Goal: Task Accomplishment & Management: Complete application form

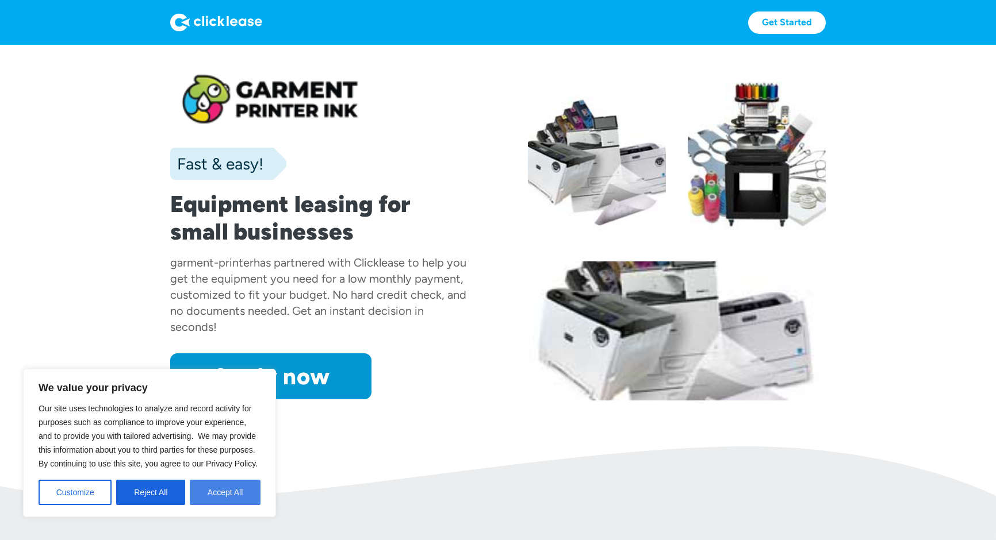
click at [232, 493] on button "Accept All" at bounding box center [225, 492] width 71 height 25
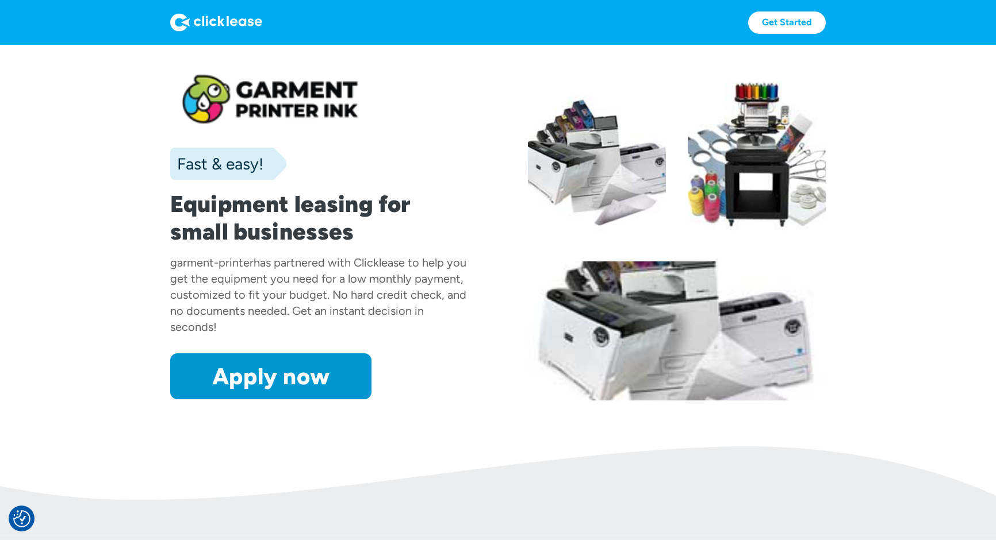
scroll to position [5, 0]
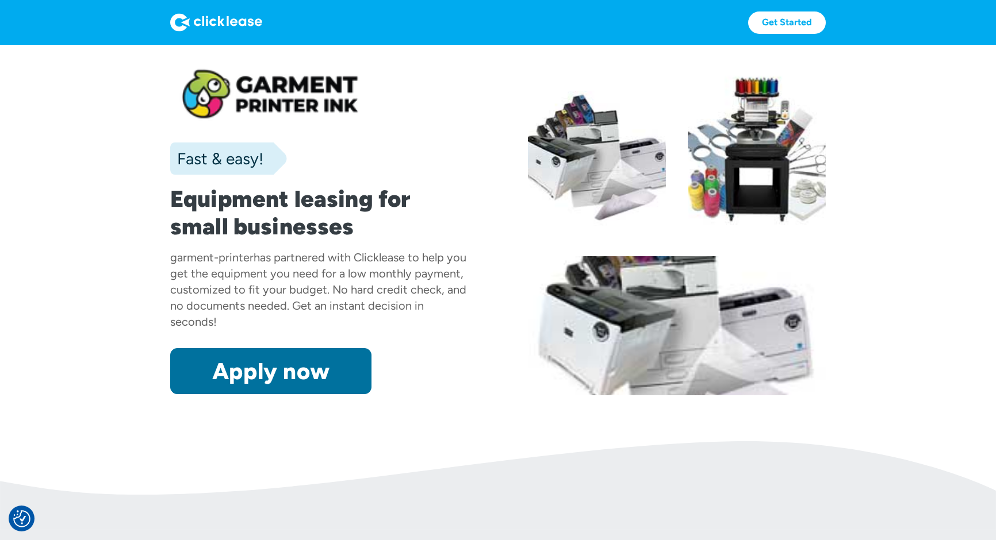
click at [246, 372] on link "Apply now" at bounding box center [270, 371] width 201 height 46
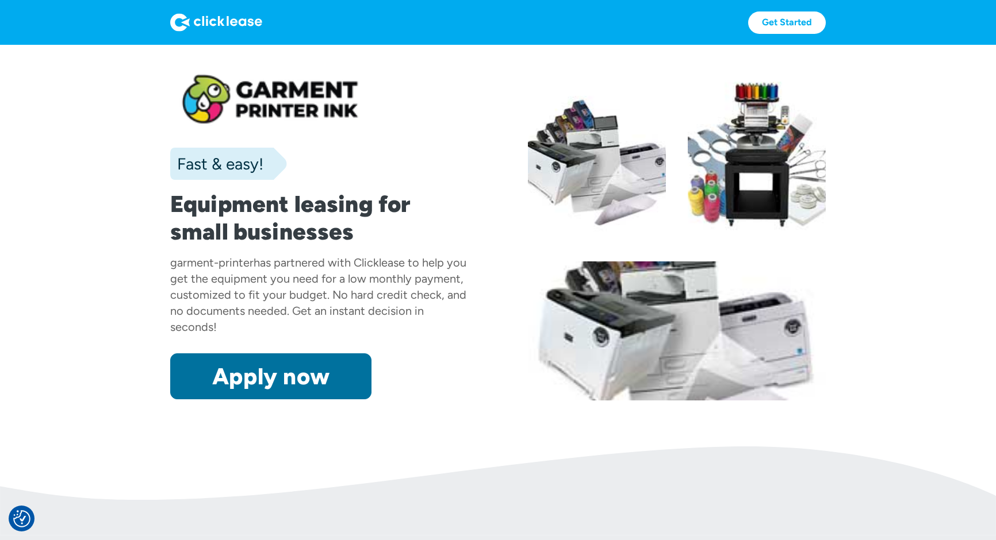
click at [244, 368] on link "Apply now" at bounding box center [270, 377] width 201 height 46
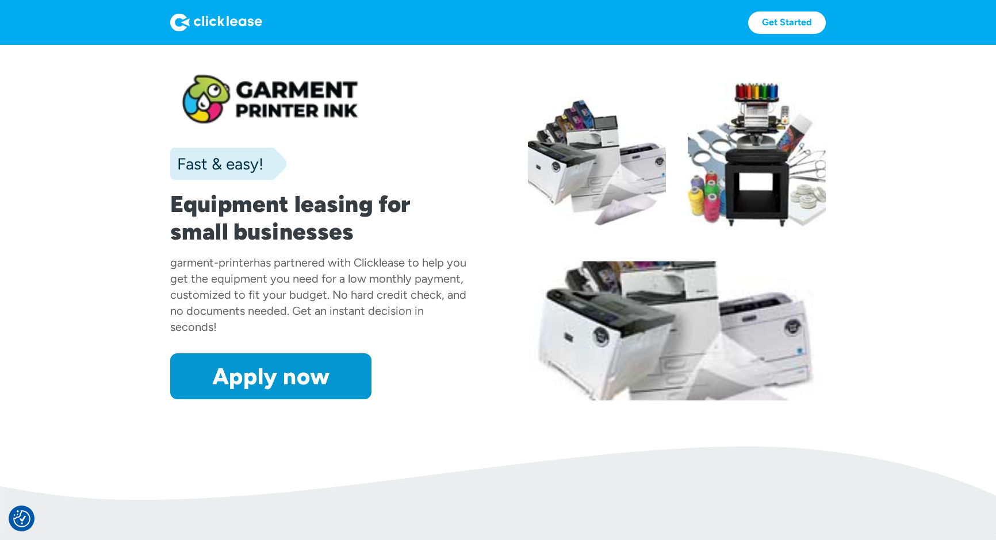
drag, startPoint x: 236, startPoint y: 83, endPoint x: 325, endPoint y: 109, distance: 92.3
click at [330, 111] on div at bounding box center [319, 100] width 298 height 60
click at [193, 99] on div at bounding box center [319, 100] width 298 height 60
click at [208, 98] on div at bounding box center [319, 100] width 298 height 60
drag, startPoint x: 235, startPoint y: 81, endPoint x: 315, endPoint y: 124, distance: 90.8
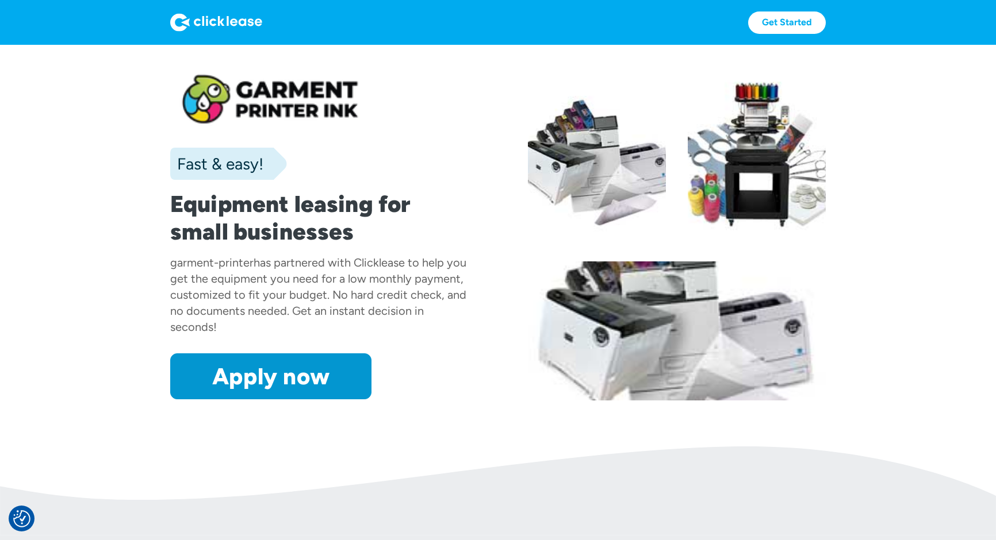
click at [315, 124] on div at bounding box center [319, 100] width 298 height 60
drag, startPoint x: 325, startPoint y: 113, endPoint x: 319, endPoint y: 110, distance: 6.9
click at [323, 112] on div at bounding box center [319, 100] width 298 height 60
click at [314, 108] on div at bounding box center [319, 100] width 298 height 60
drag, startPoint x: 313, startPoint y: 108, endPoint x: 305, endPoint y: 107, distance: 8.1
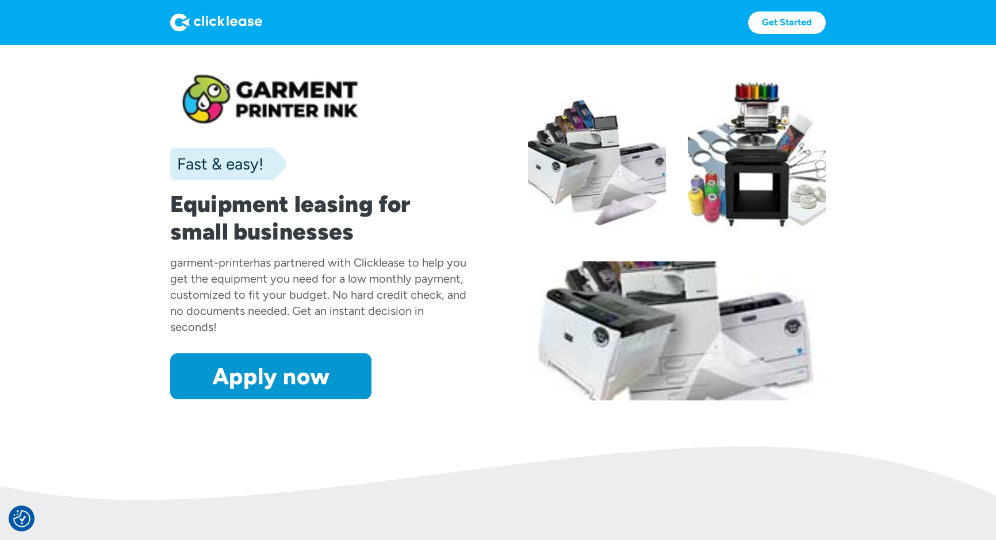
click at [310, 108] on div at bounding box center [319, 100] width 298 height 60
drag, startPoint x: 248, startPoint y: 79, endPoint x: 308, endPoint y: 116, distance: 70.5
click at [304, 113] on div at bounding box center [319, 100] width 298 height 60
